Goal: Task Accomplishment & Management: Use online tool/utility

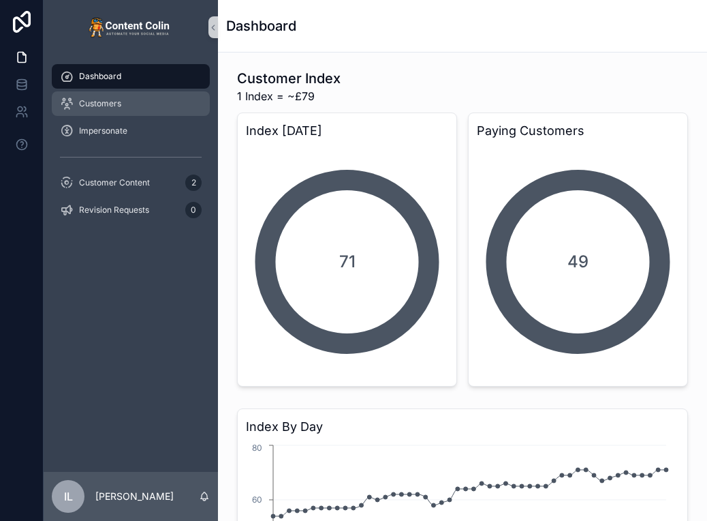
click at [90, 106] on span "Customers" at bounding box center [100, 103] width 42 height 11
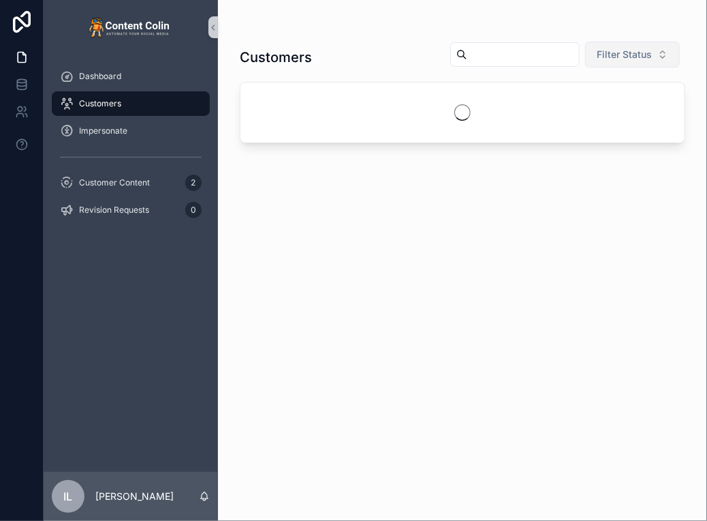
click at [596, 59] on button "Filter Status" at bounding box center [632, 55] width 95 height 26
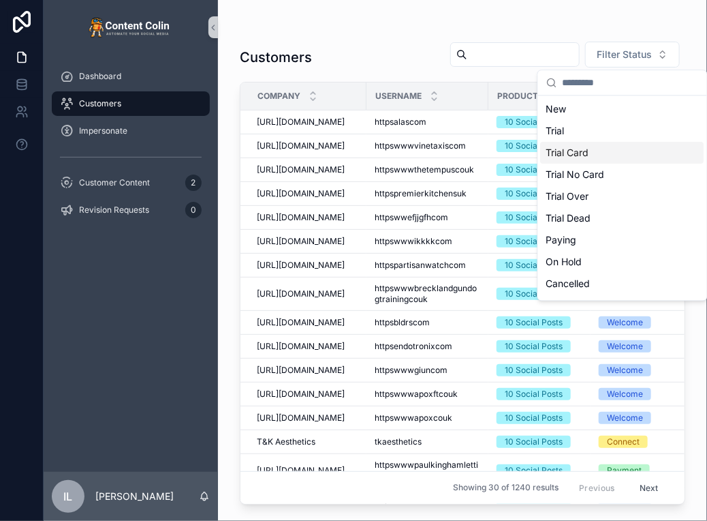
click at [586, 155] on div "Trial Card" at bounding box center [623, 153] width 164 height 22
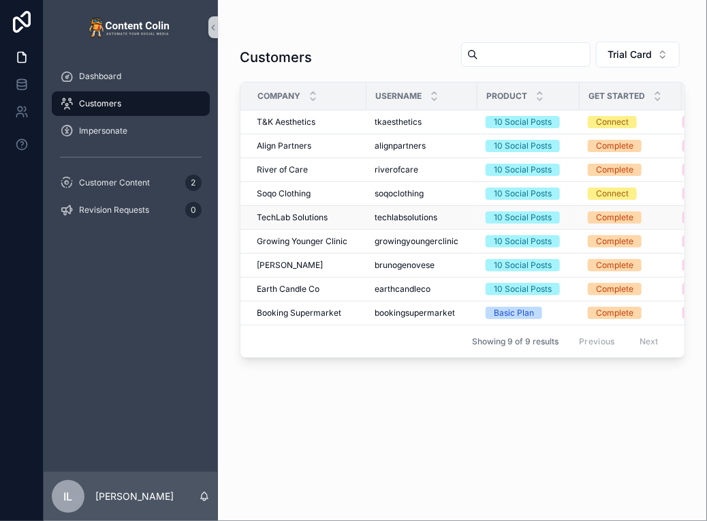
click at [298, 219] on span "TechLab Solutions" at bounding box center [292, 217] width 71 height 11
click at [114, 210] on span "Revision Requests" at bounding box center [114, 209] width 70 height 11
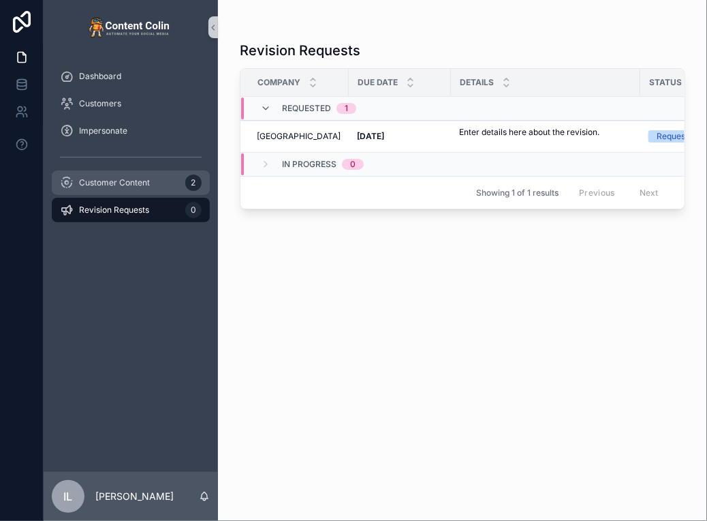
click at [117, 179] on span "Customer Content" at bounding box center [114, 182] width 71 height 11
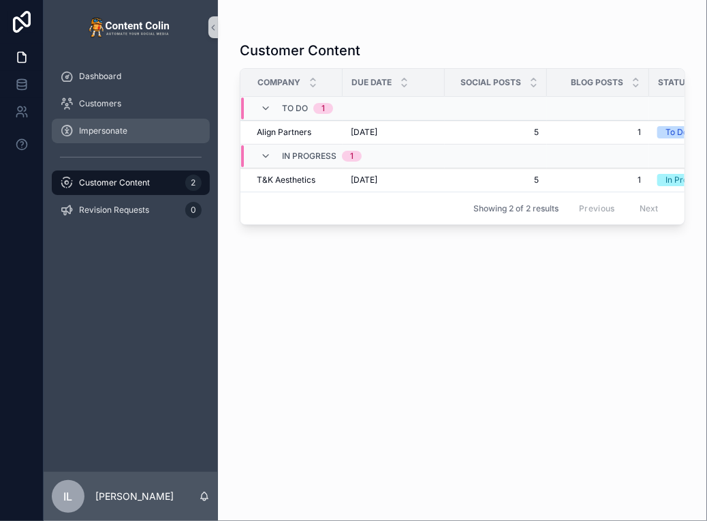
click at [138, 140] on div "Impersonate" at bounding box center [131, 131] width 142 height 22
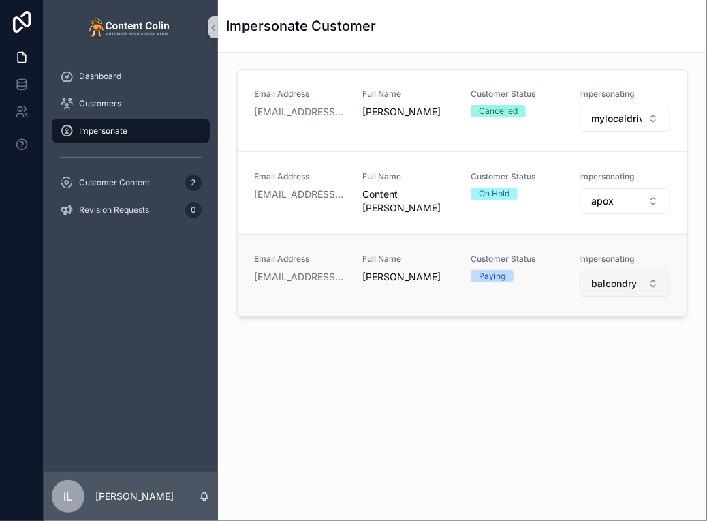
click at [619, 273] on button "balcondry" at bounding box center [625, 284] width 91 height 26
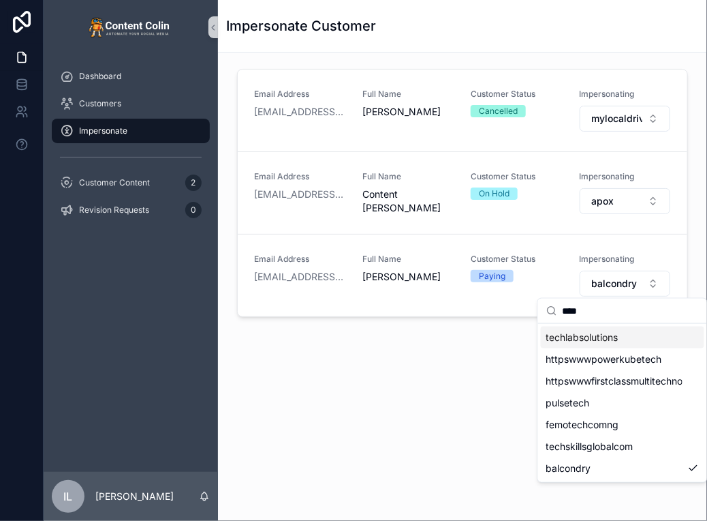
type input "****"
click at [605, 333] on span "techlabsolutions" at bounding box center [583, 337] width 72 height 14
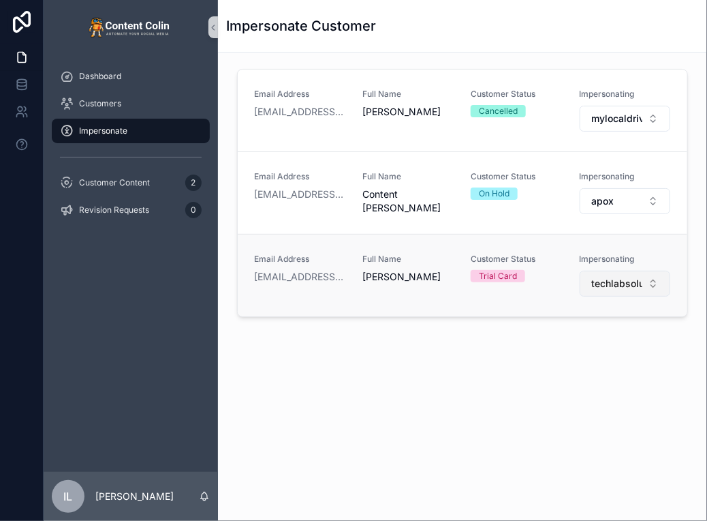
click at [628, 286] on span "techlabsolutions" at bounding box center [616, 284] width 51 height 14
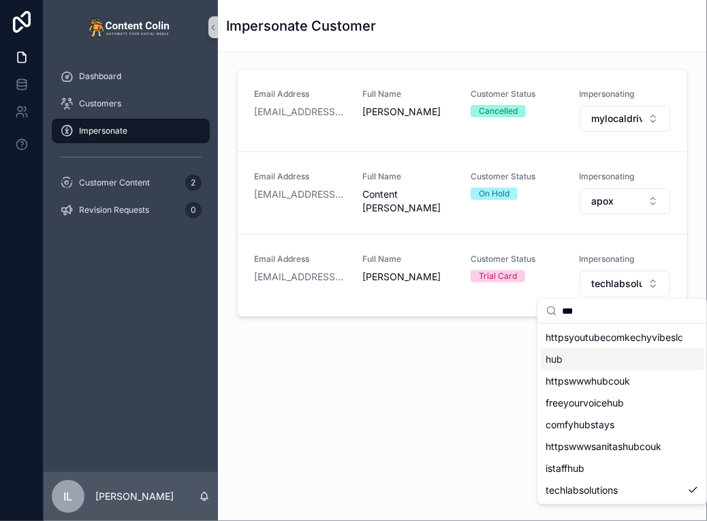
type input "***"
click at [570, 361] on div "hub" at bounding box center [623, 359] width 164 height 22
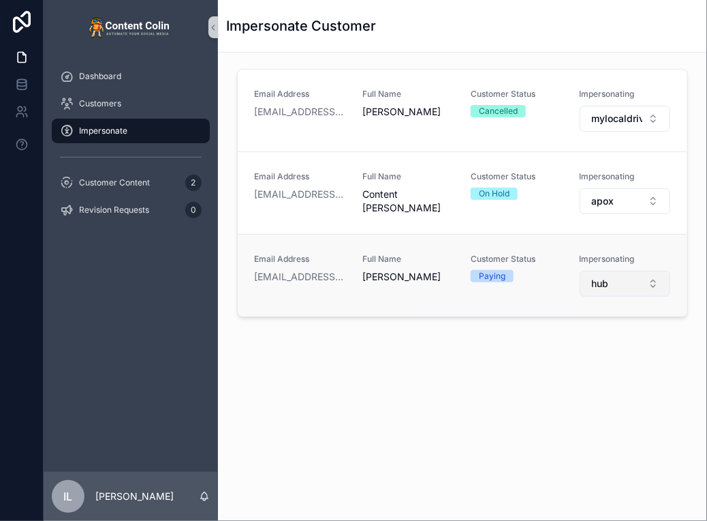
click at [600, 277] on span "hub" at bounding box center [599, 284] width 17 height 14
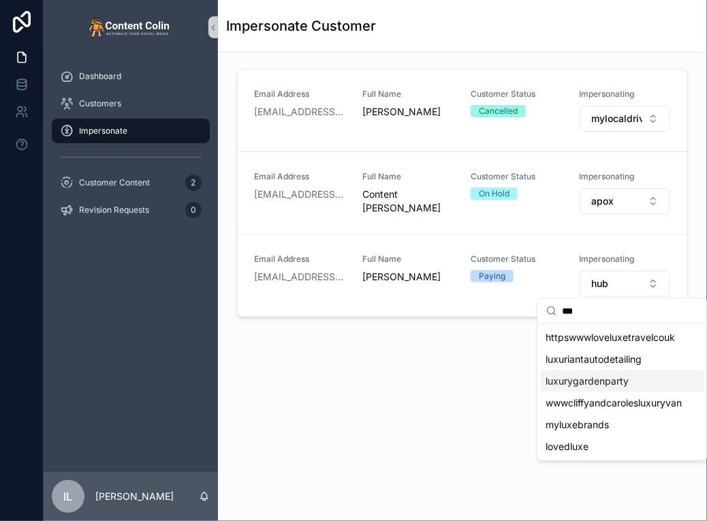
type input "***"
click at [570, 375] on span "luxurygardenparty" at bounding box center [588, 381] width 83 height 14
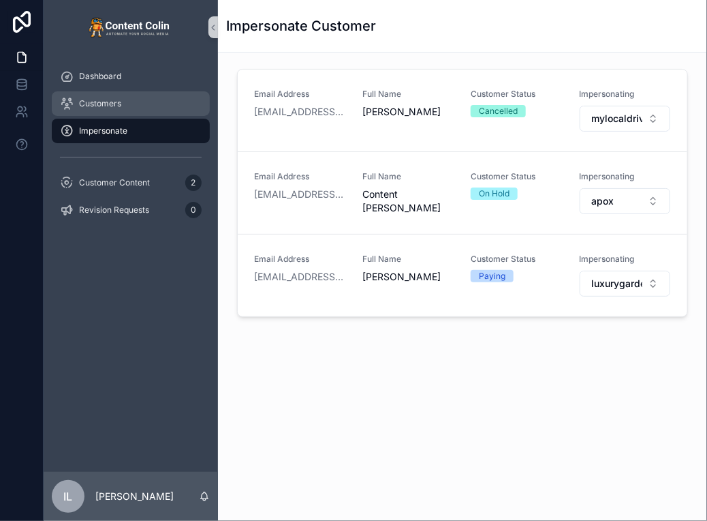
click at [101, 104] on span "Customers" at bounding box center [100, 103] width 42 height 11
